Goal: Task Accomplishment & Management: Use online tool/utility

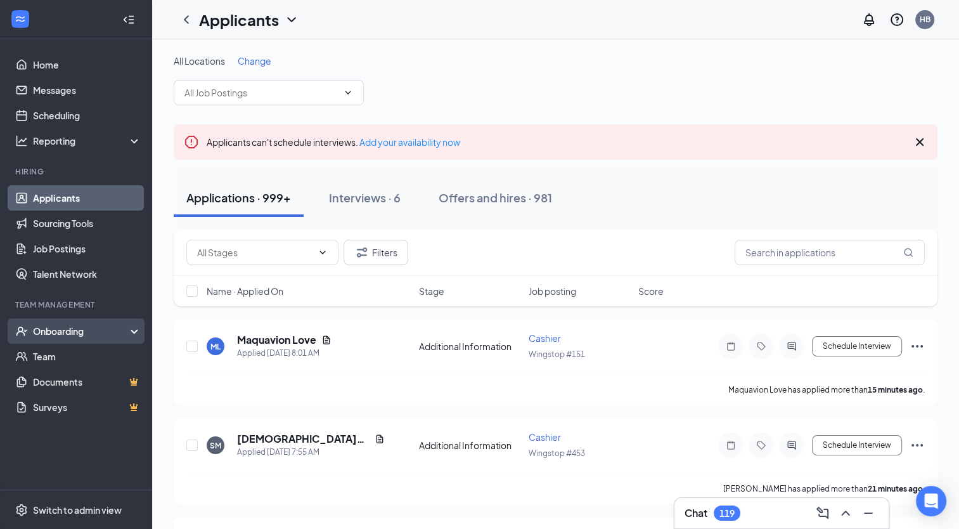
click at [70, 331] on div "Onboarding" at bounding box center [82, 330] width 98 height 13
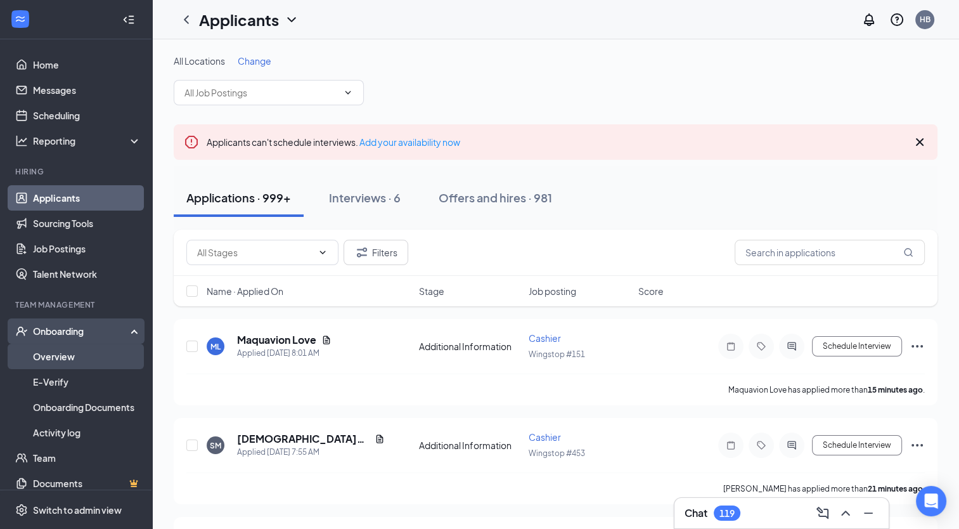
click at [70, 357] on link "Overview" at bounding box center [87, 356] width 108 height 25
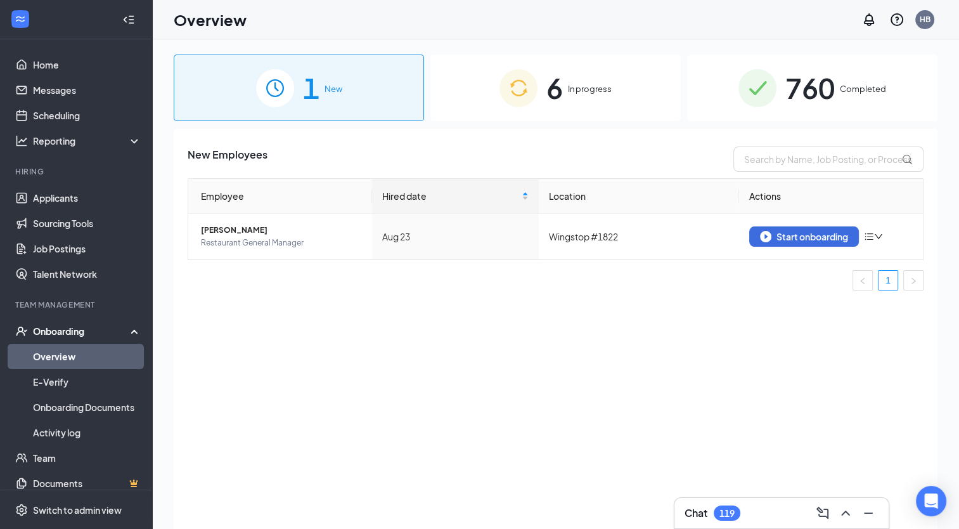
click at [562, 78] on span "6" at bounding box center [554, 88] width 16 height 44
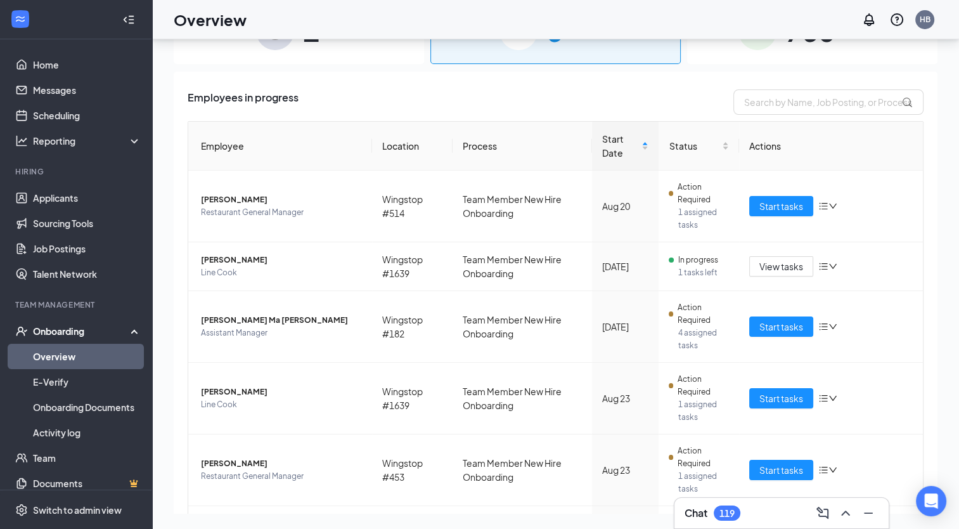
scroll to position [125, 0]
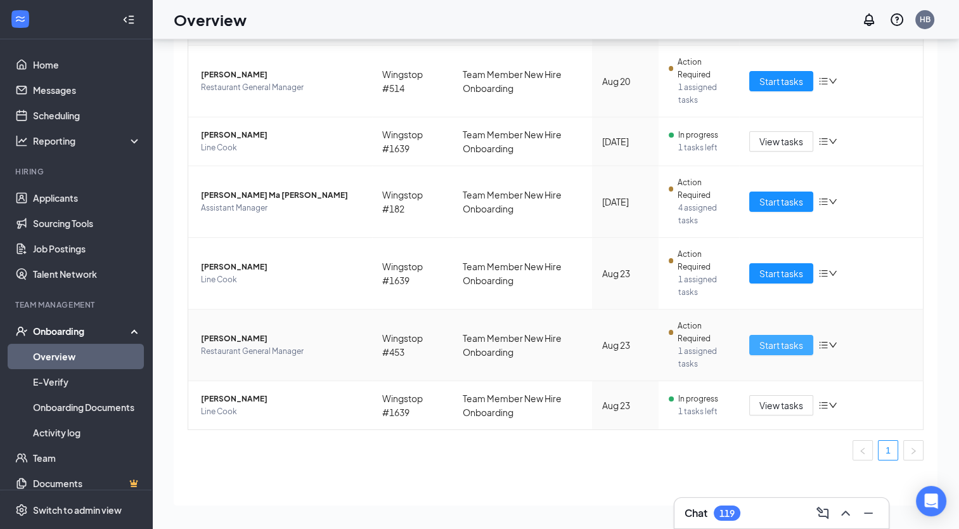
click at [777, 340] on span "Start tasks" at bounding box center [781, 345] width 44 height 14
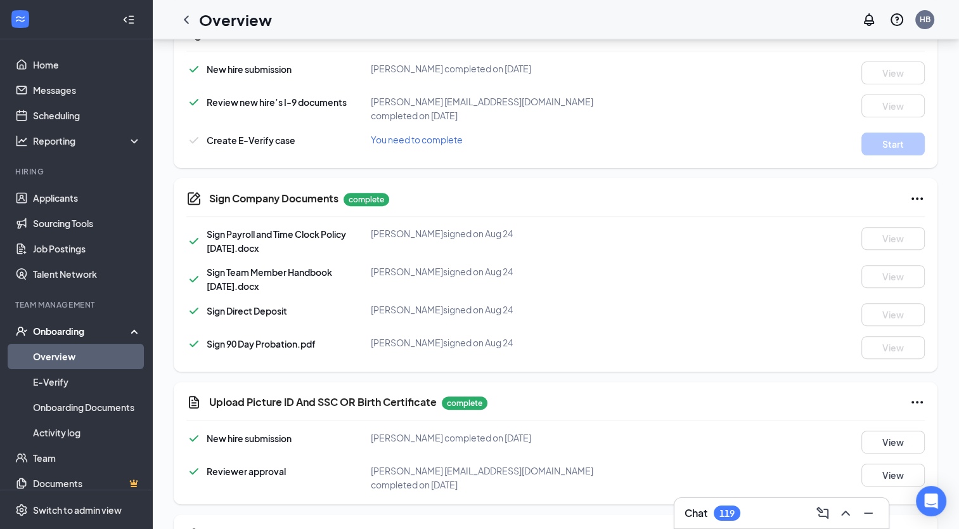
scroll to position [294, 0]
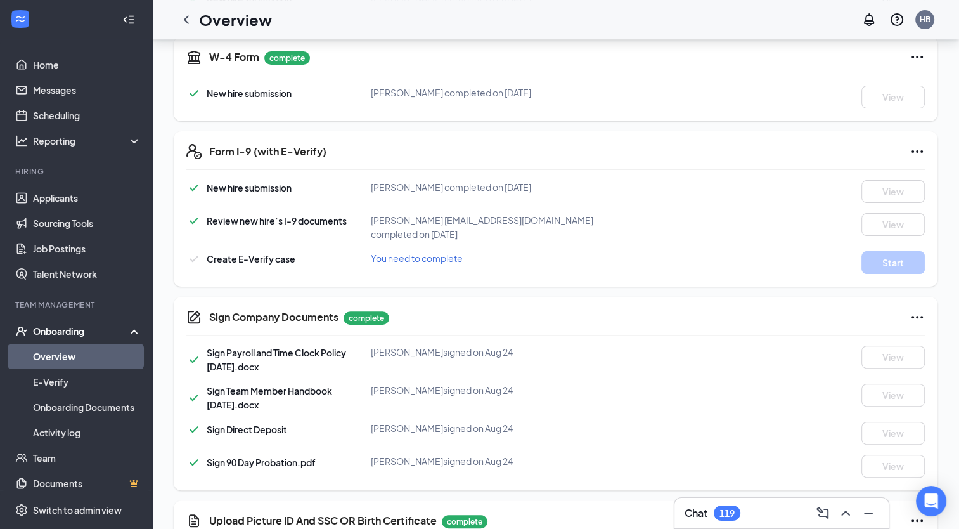
click at [254, 259] on span "Create E-Verify case" at bounding box center [251, 258] width 89 height 11
